Goal: Task Accomplishment & Management: Use online tool/utility

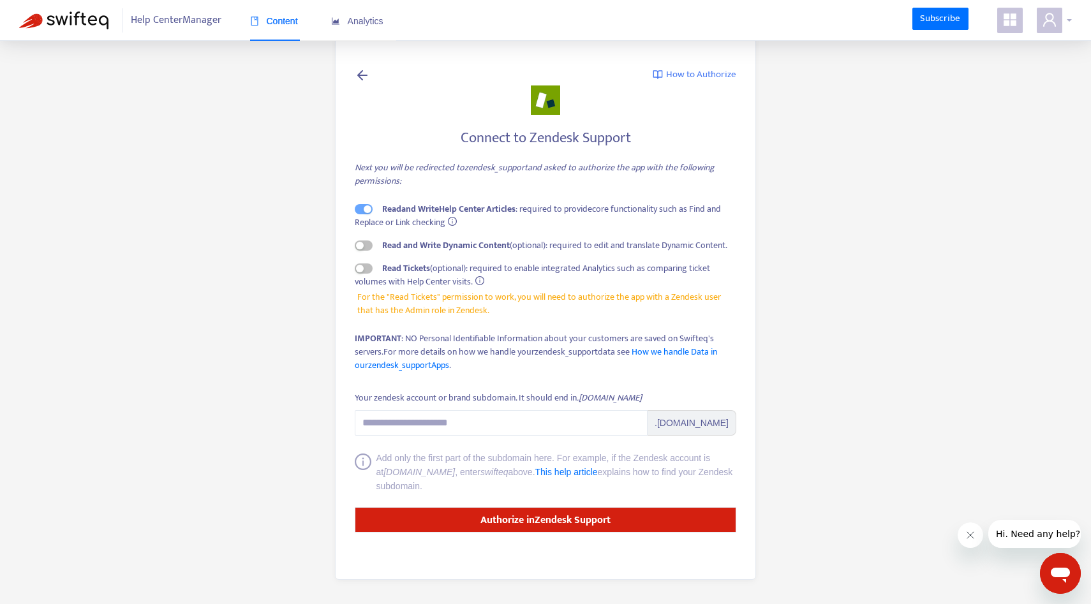
click at [1061, 16] on span at bounding box center [1049, 21] width 26 height 26
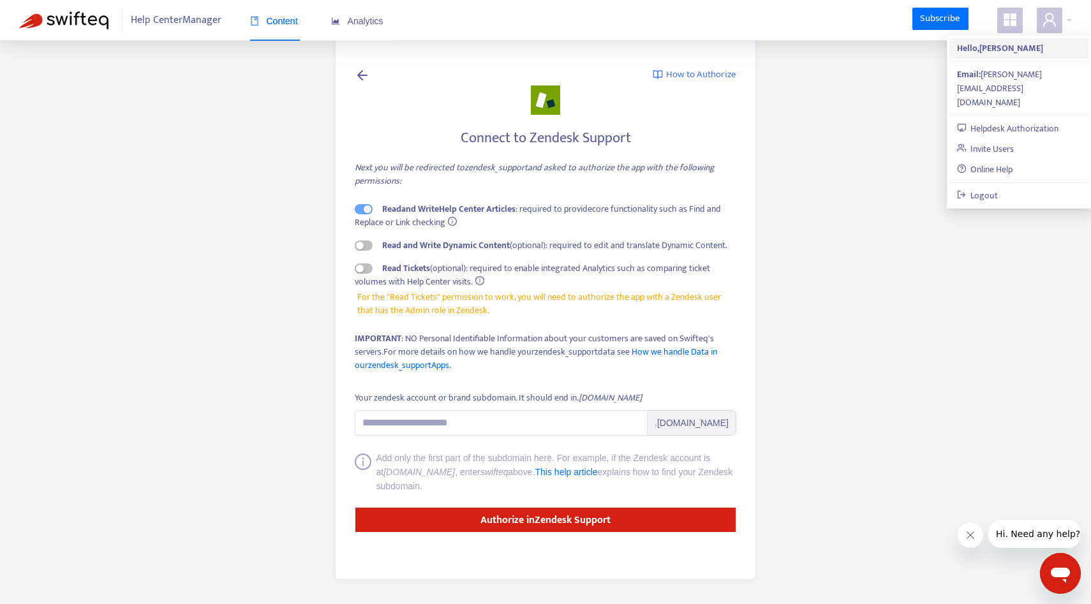
click at [990, 50] on strong "Hello, Marius Busen" at bounding box center [1000, 48] width 86 height 15
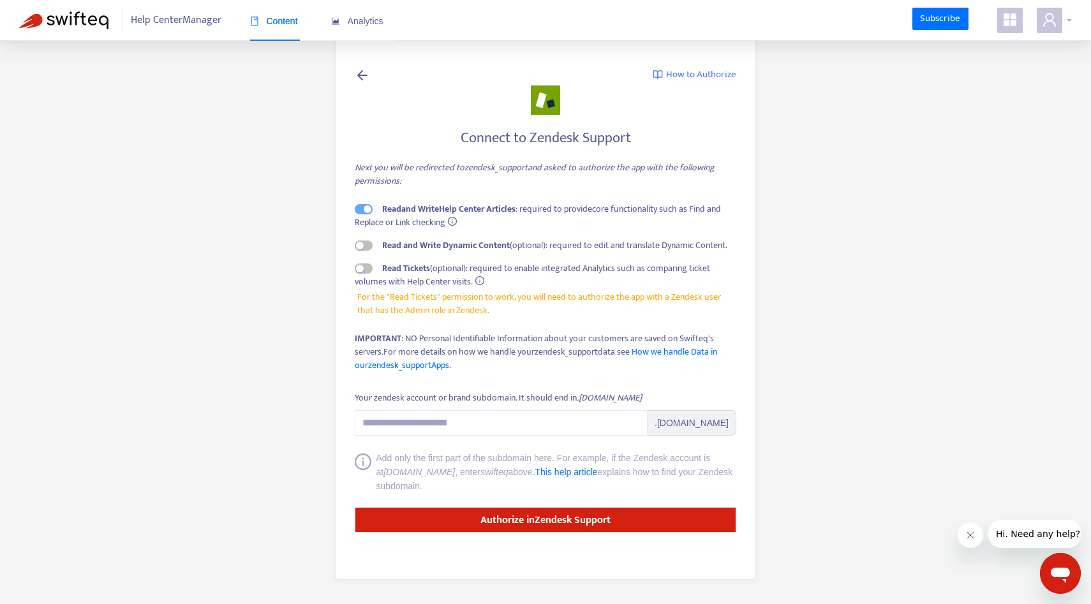
click at [1040, 17] on span at bounding box center [1049, 21] width 26 height 26
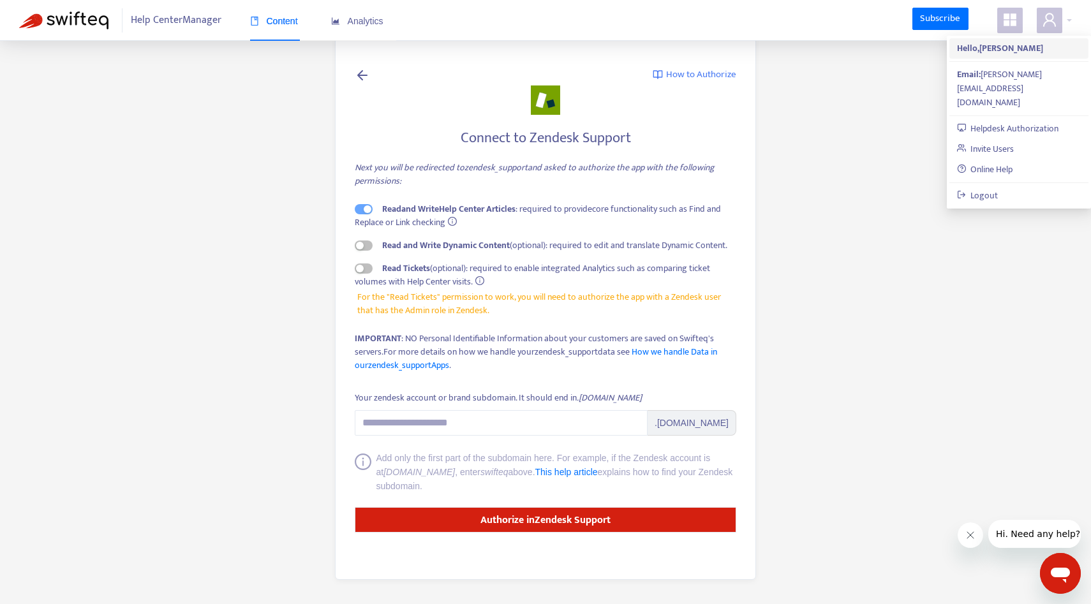
click at [985, 42] on strong "Hello, Marius Busen" at bounding box center [1000, 48] width 86 height 15
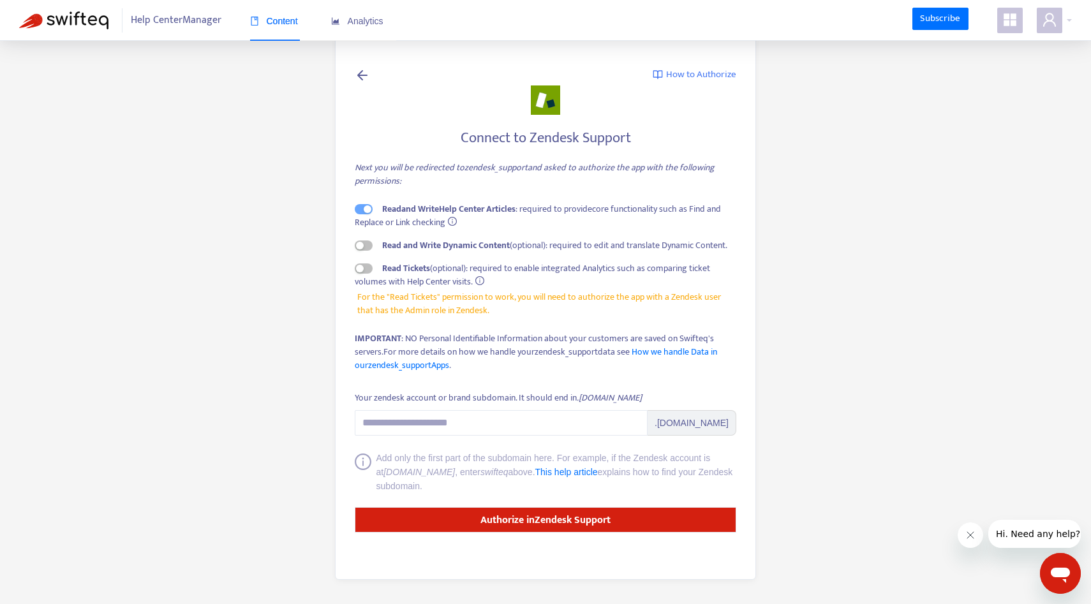
click at [1014, 29] on span at bounding box center [1010, 21] width 26 height 26
click at [54, 9] on div "Help Center Manager Content Analytics" at bounding box center [216, 20] width 395 height 41
click at [54, 14] on img at bounding box center [63, 20] width 89 height 18
click at [63, 19] on img at bounding box center [63, 20] width 89 height 18
click at [1064, 22] on div at bounding box center [1053, 21] width 35 height 26
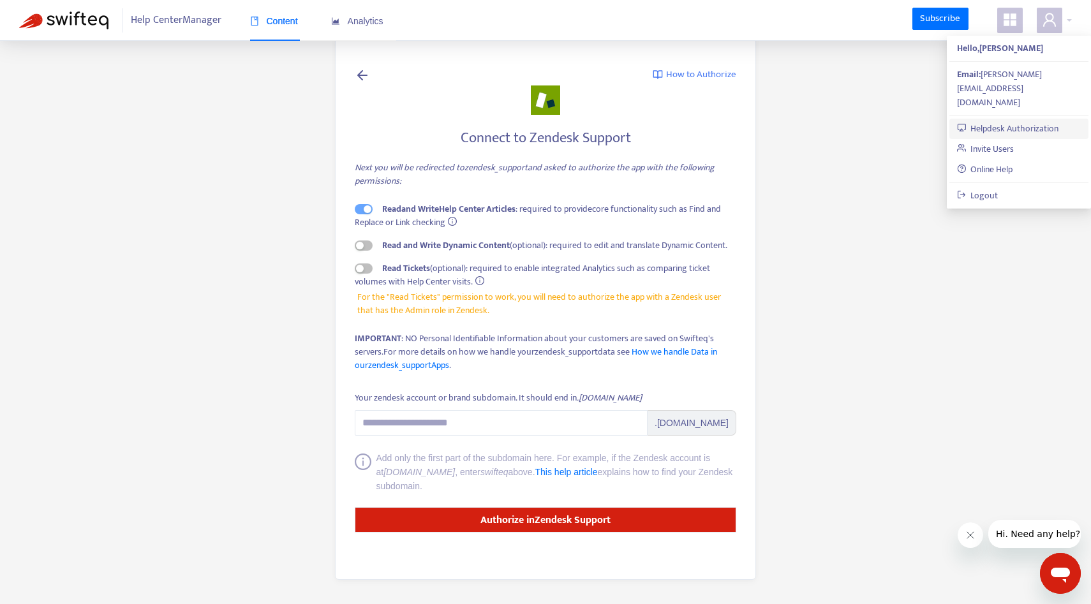
click at [1031, 121] on link "Helpdesk Authorization" at bounding box center [1008, 128] width 102 height 15
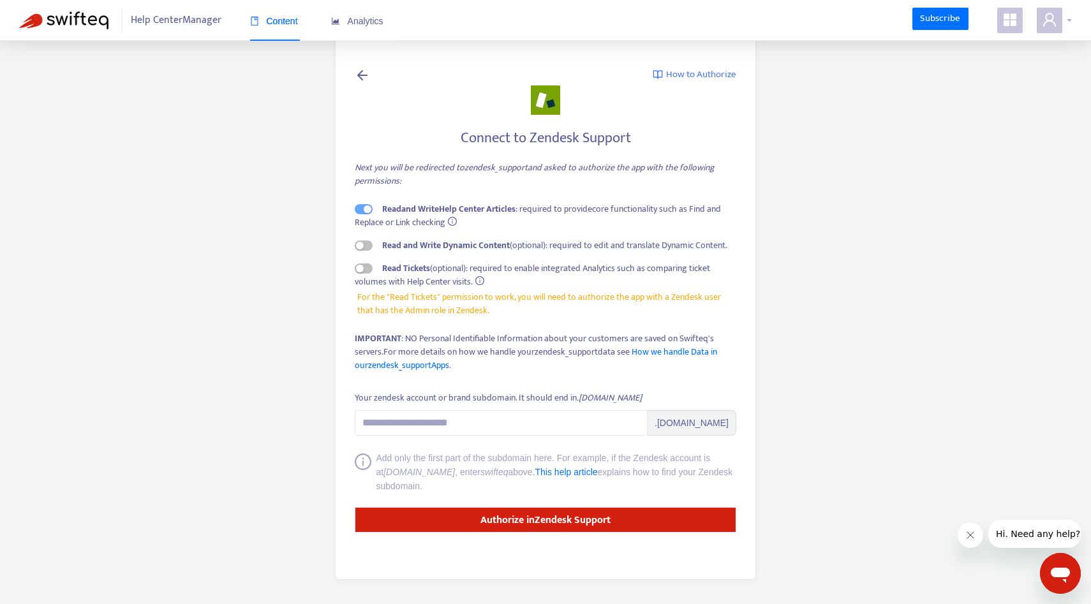
click at [1065, 23] on div at bounding box center [1053, 21] width 35 height 26
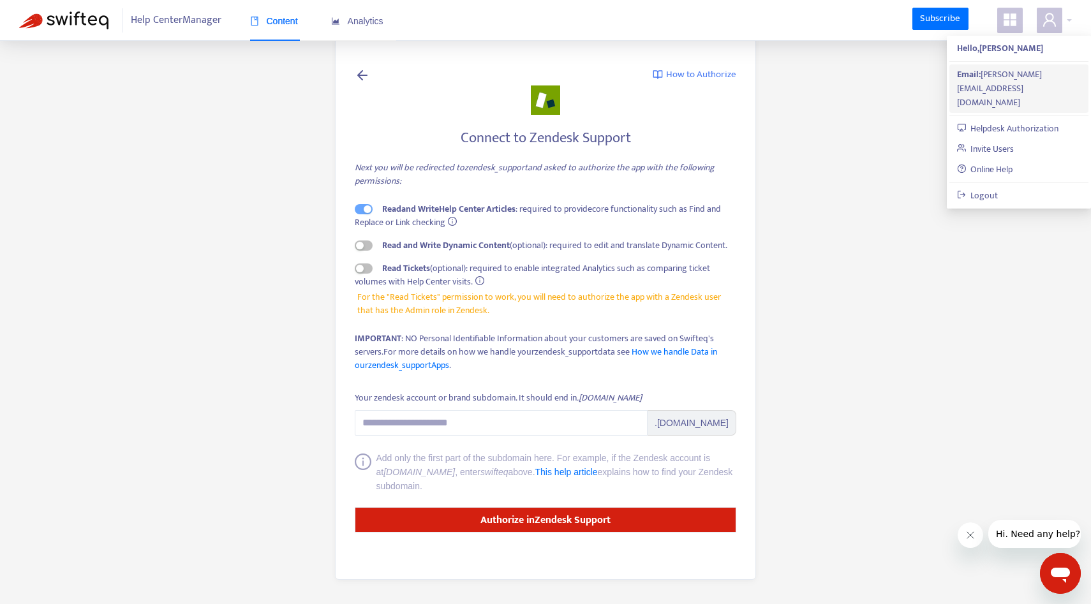
click at [1018, 69] on div "Email: marius@givingjoy.de" at bounding box center [1019, 89] width 124 height 42
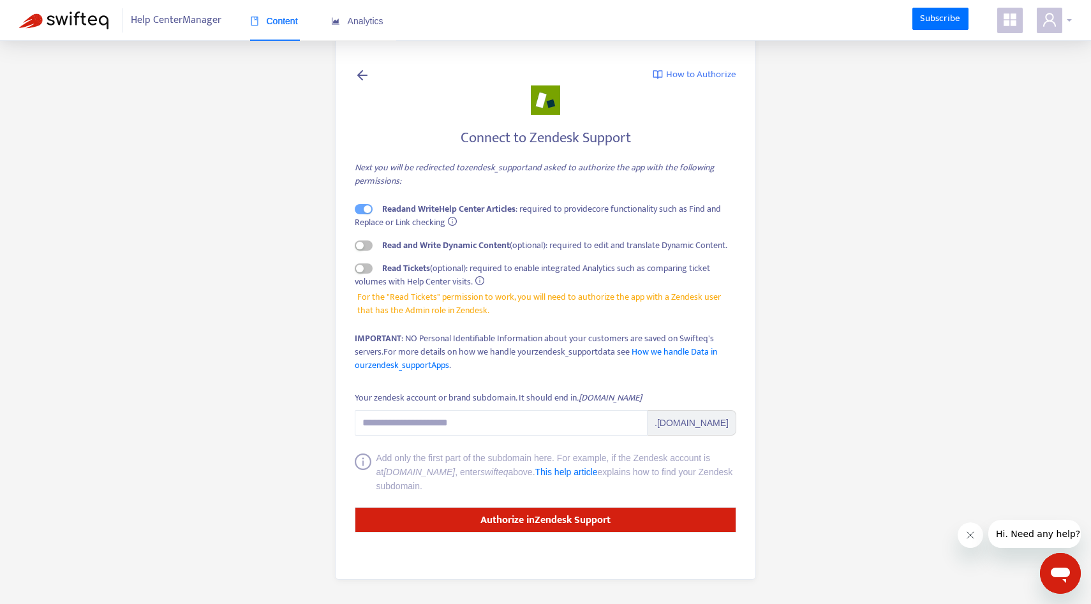
click at [1050, 14] on icon "user" at bounding box center [1049, 19] width 13 height 13
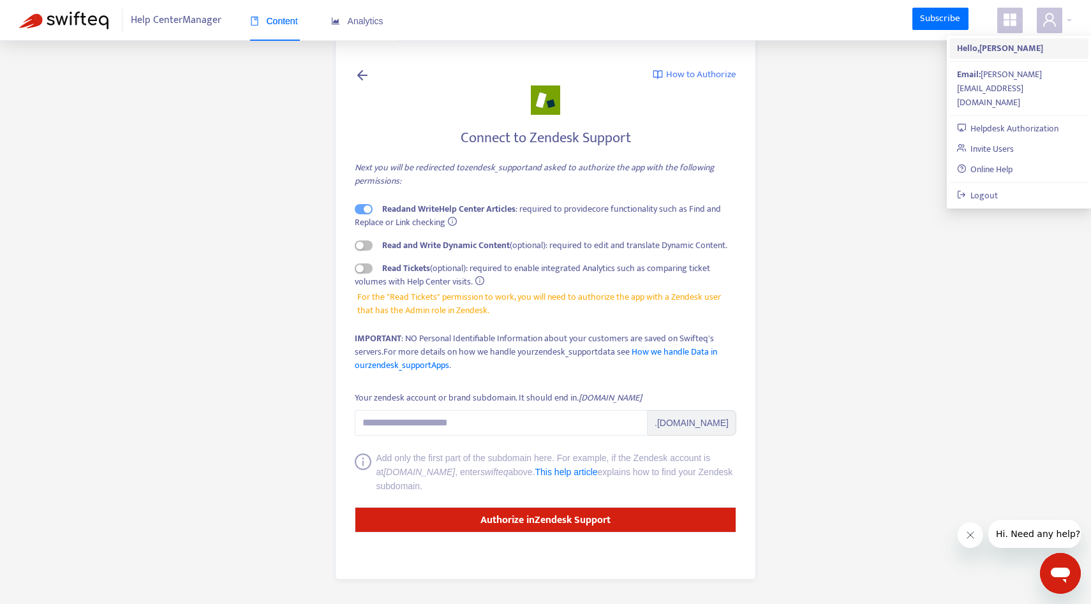
click at [994, 45] on strong "Hello, Marius Busen" at bounding box center [1000, 48] width 86 height 15
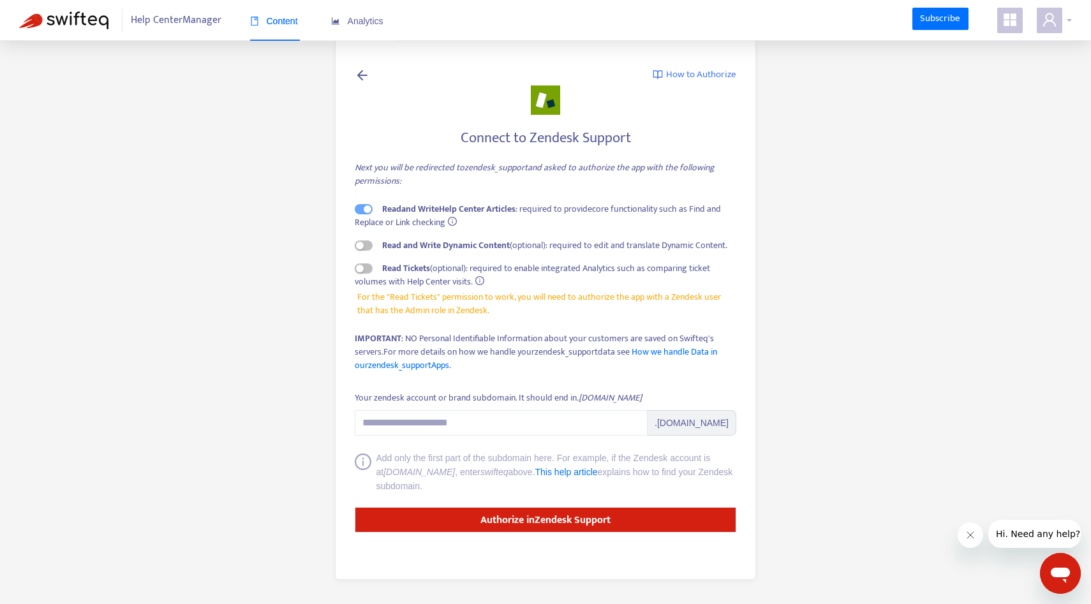
click at [1042, 21] on icon "user" at bounding box center [1049, 19] width 15 height 15
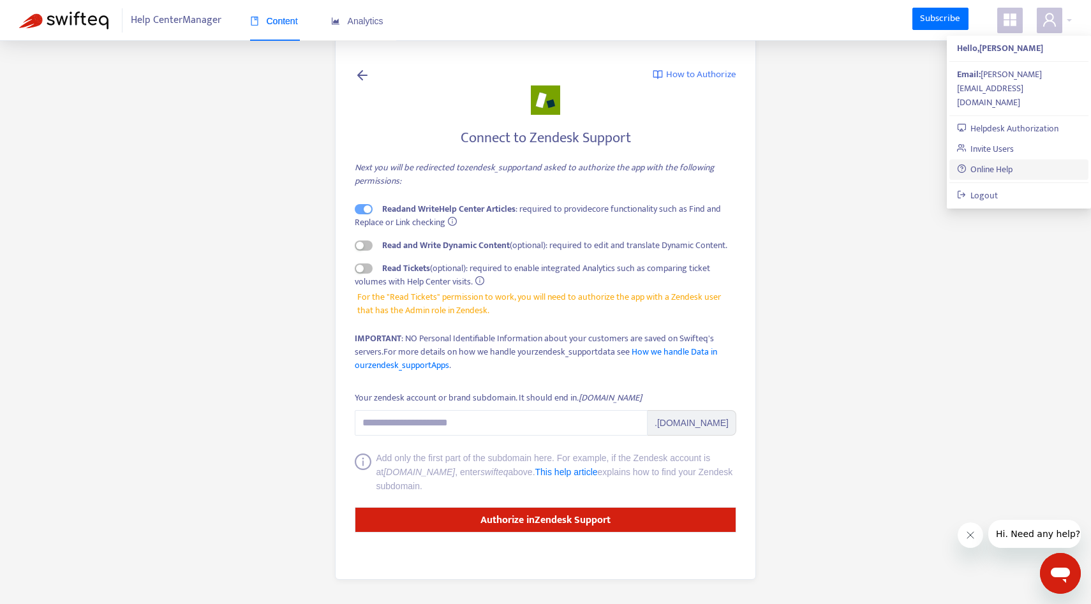
click at [988, 162] on link "Online Help" at bounding box center [985, 169] width 56 height 15
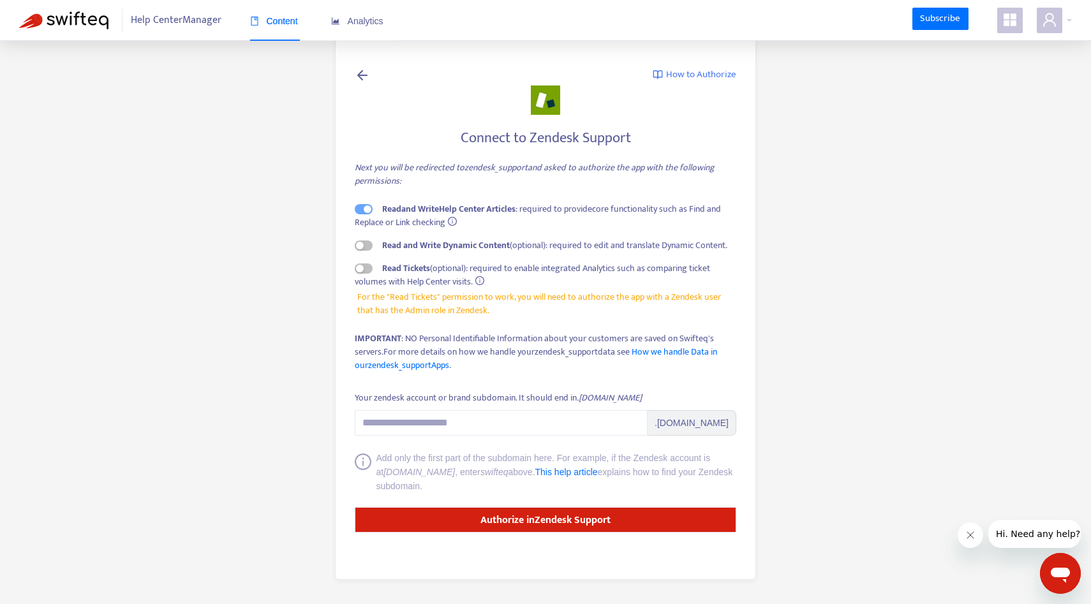
click at [367, 74] on icon at bounding box center [362, 75] width 15 height 16
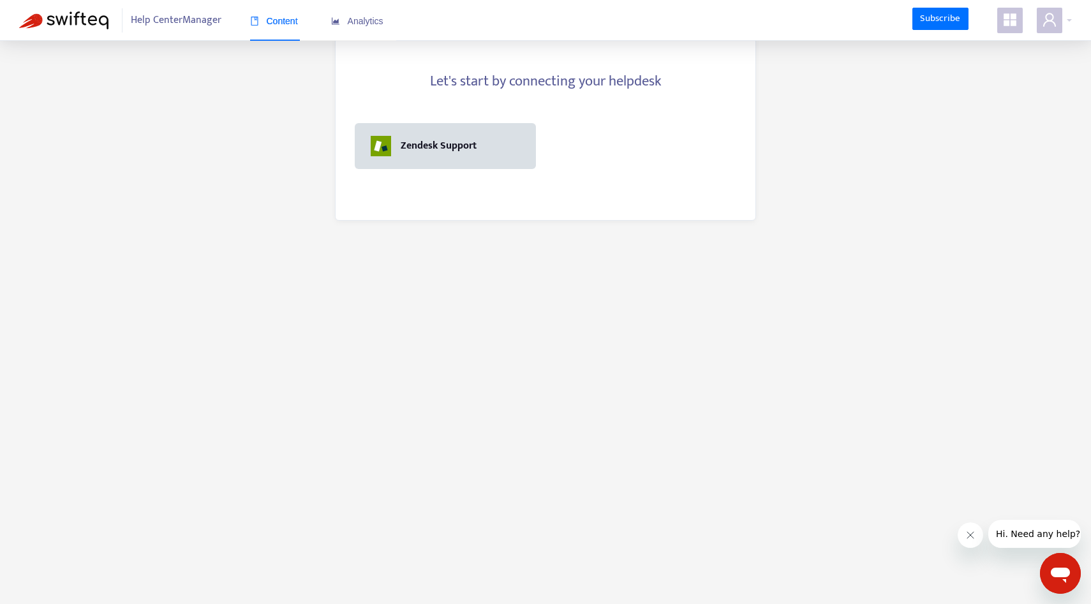
click at [408, 136] on div "Zendesk Support" at bounding box center [445, 146] width 149 height 20
